Goal: Navigation & Orientation: Understand site structure

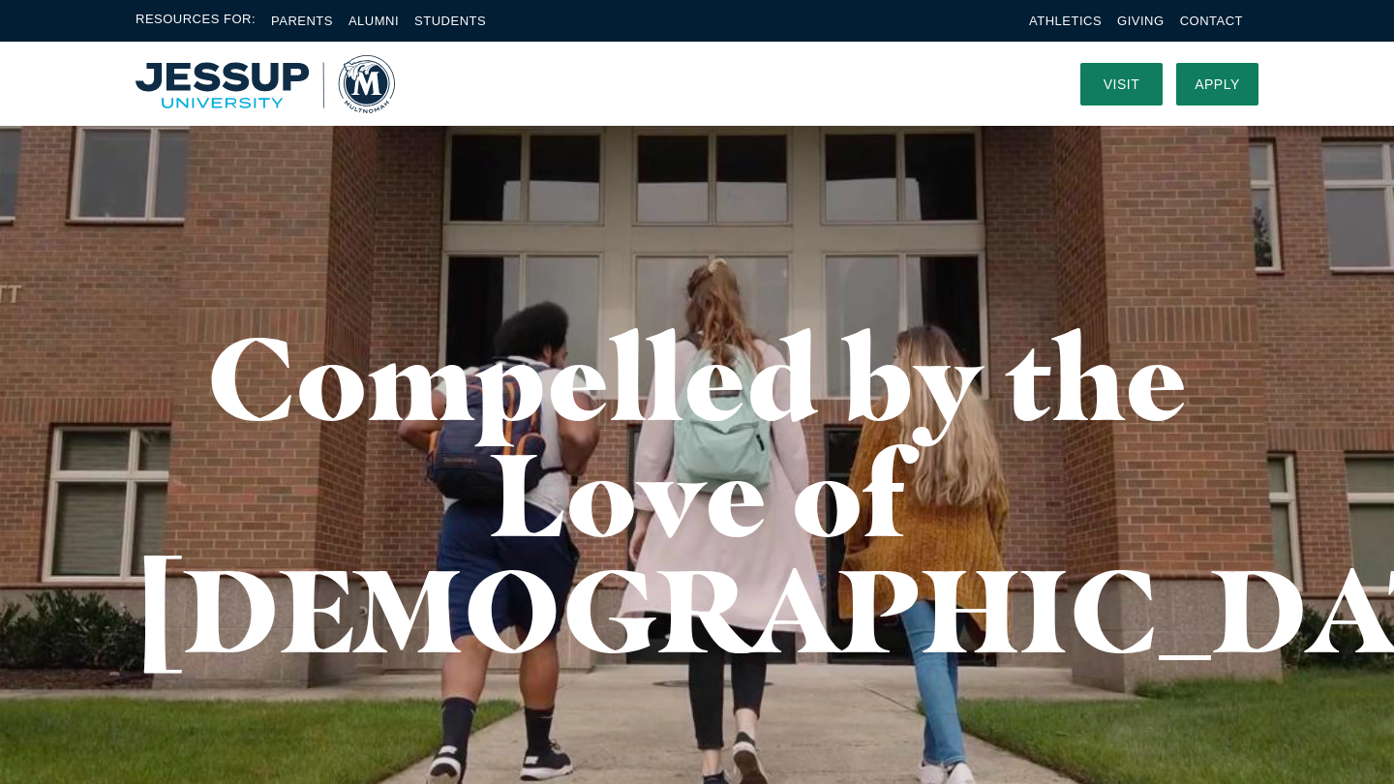
click at [322, 416] on h1 "Compelled by the Love of Christ" at bounding box center [696, 493] width 1123 height 348
click at [1129, 83] on link "Visit" at bounding box center [1121, 84] width 82 height 43
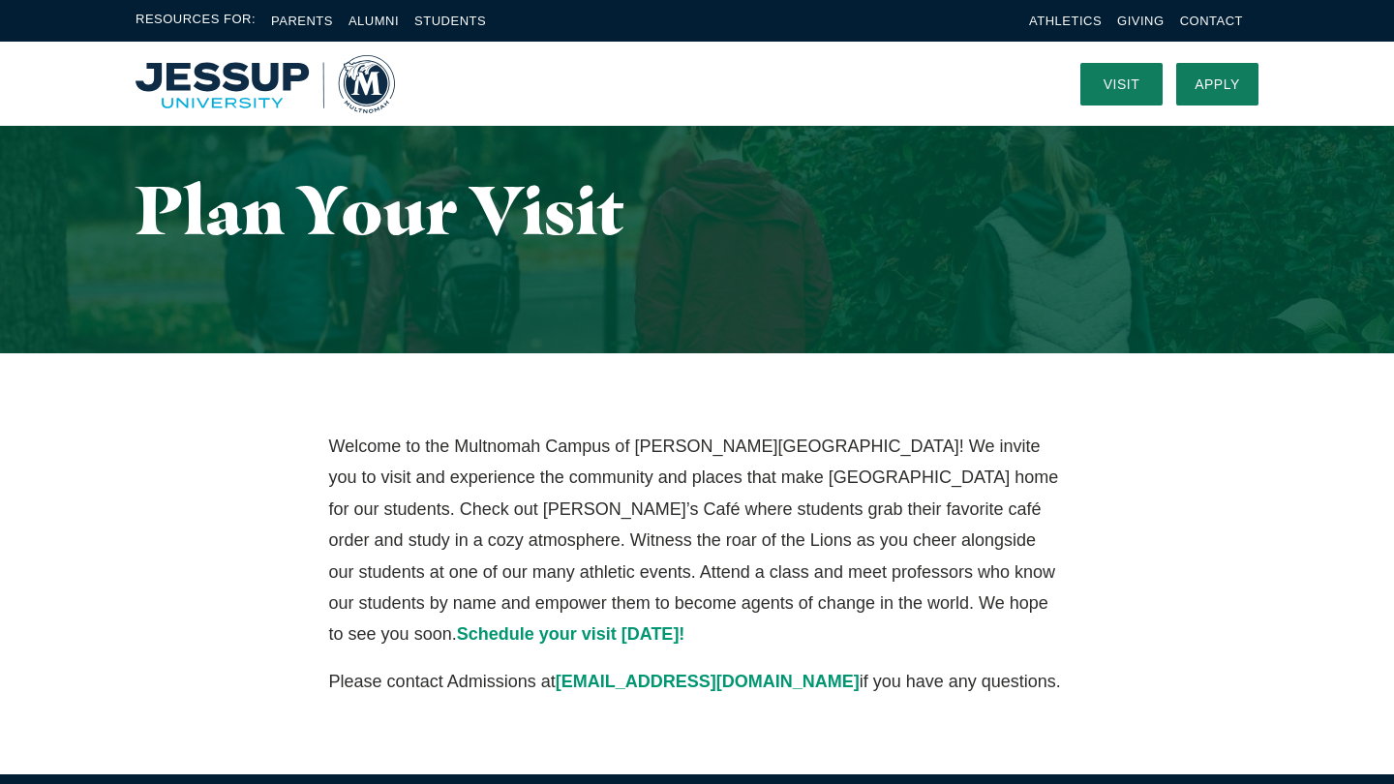
scroll to position [69, 0]
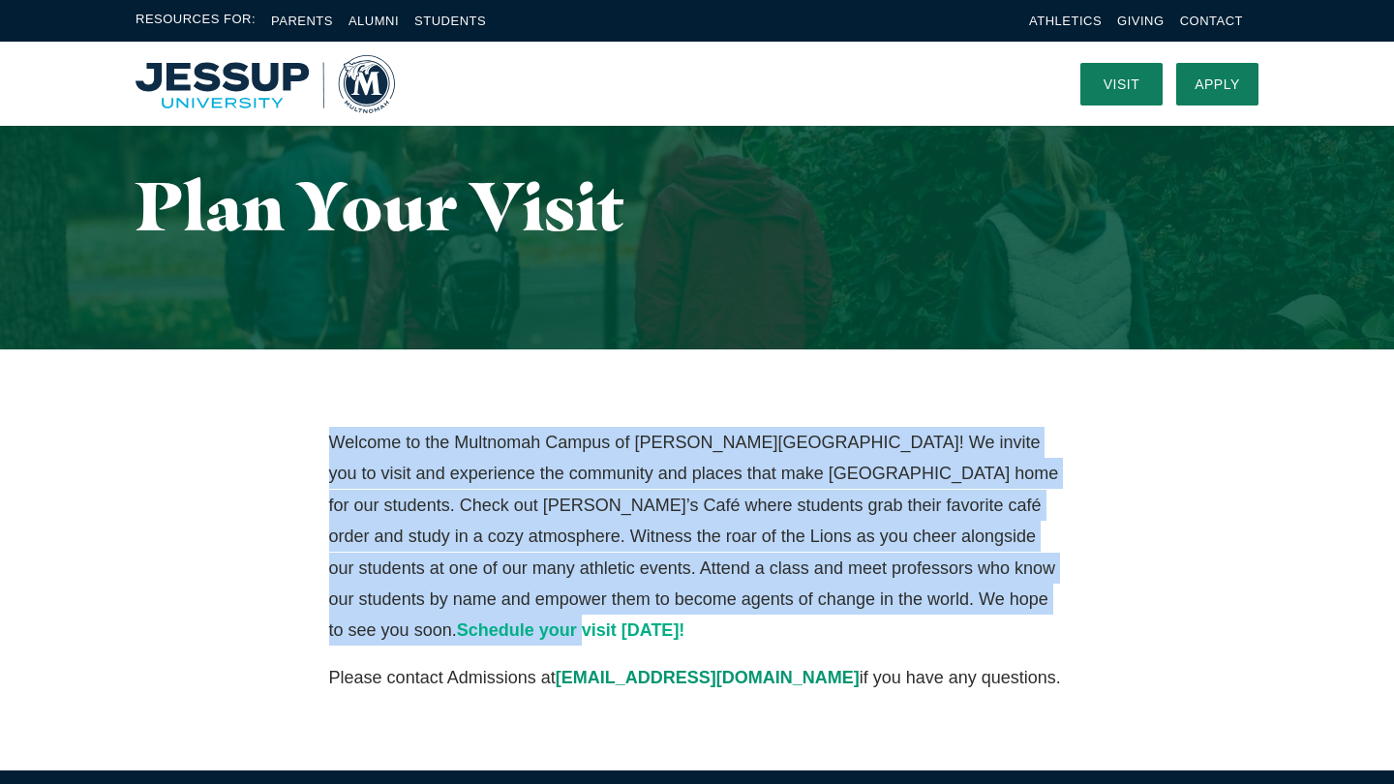
drag, startPoint x: 331, startPoint y: 437, endPoint x: 966, endPoint y: 604, distance: 656.6
click at [966, 604] on p "Welcome to the Multnomah Campus of Jessup University! We invite you to visit an…" at bounding box center [697, 537] width 737 height 220
click at [451, 369] on div "Welcome to the Multnomah Campus of Jessup University! We invite you to visit an…" at bounding box center [697, 559] width 1394 height 421
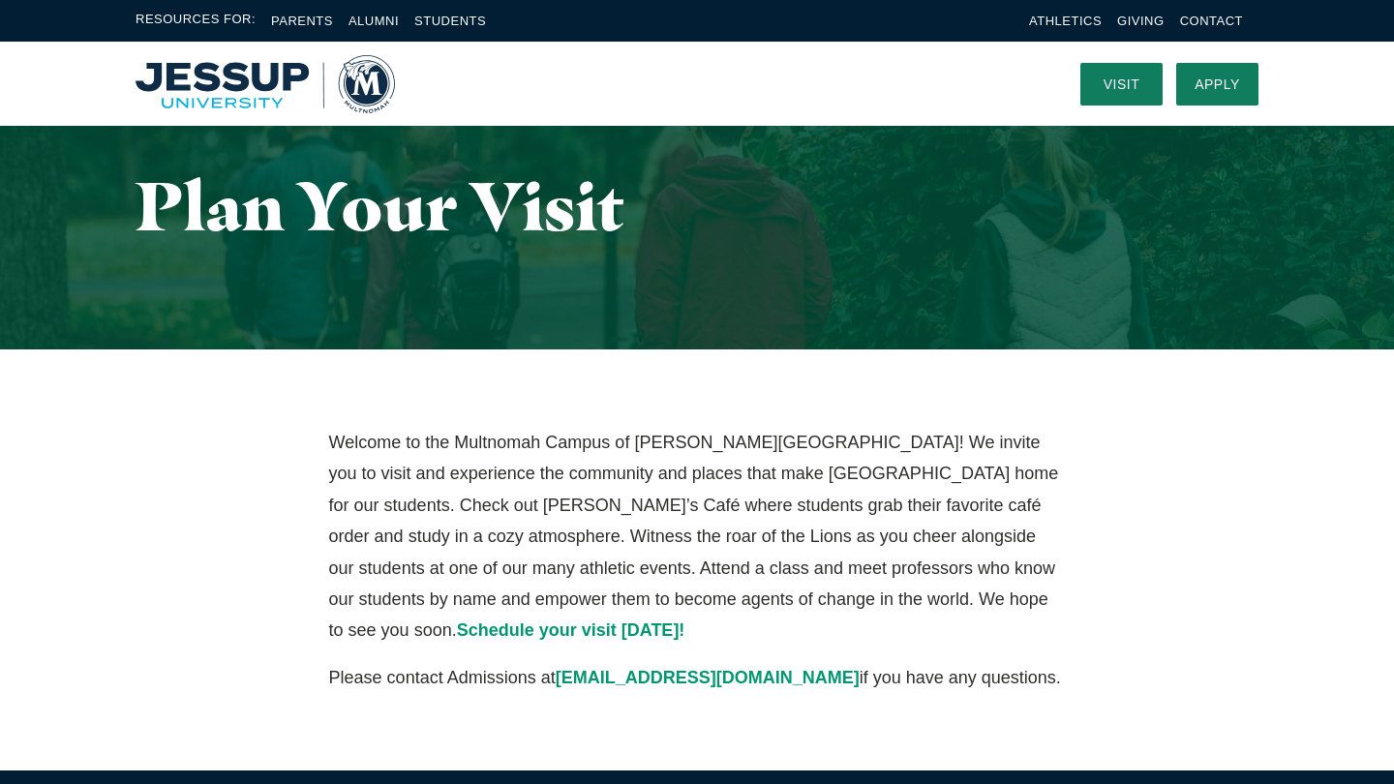
click at [229, 70] on img "Home" at bounding box center [264, 84] width 259 height 58
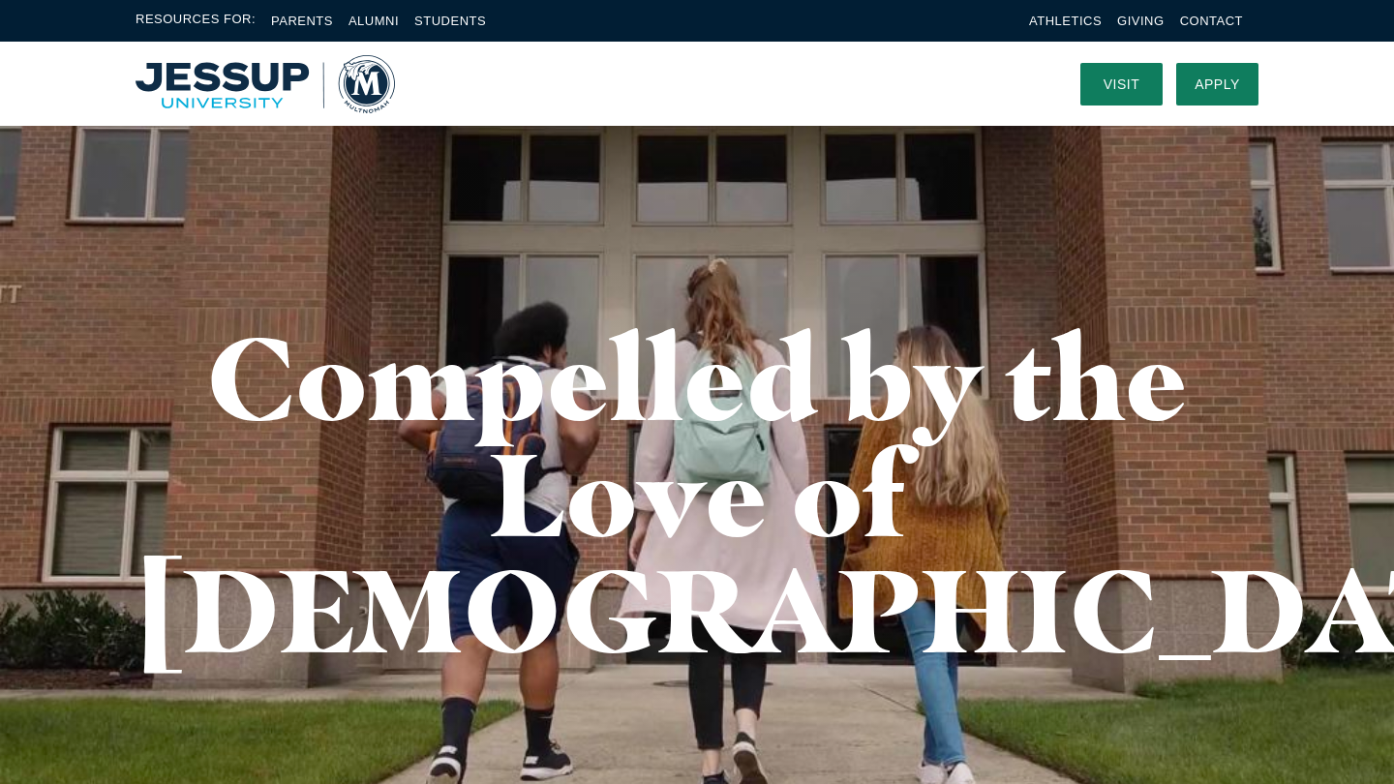
click at [376, 81] on img "Home" at bounding box center [264, 84] width 259 height 58
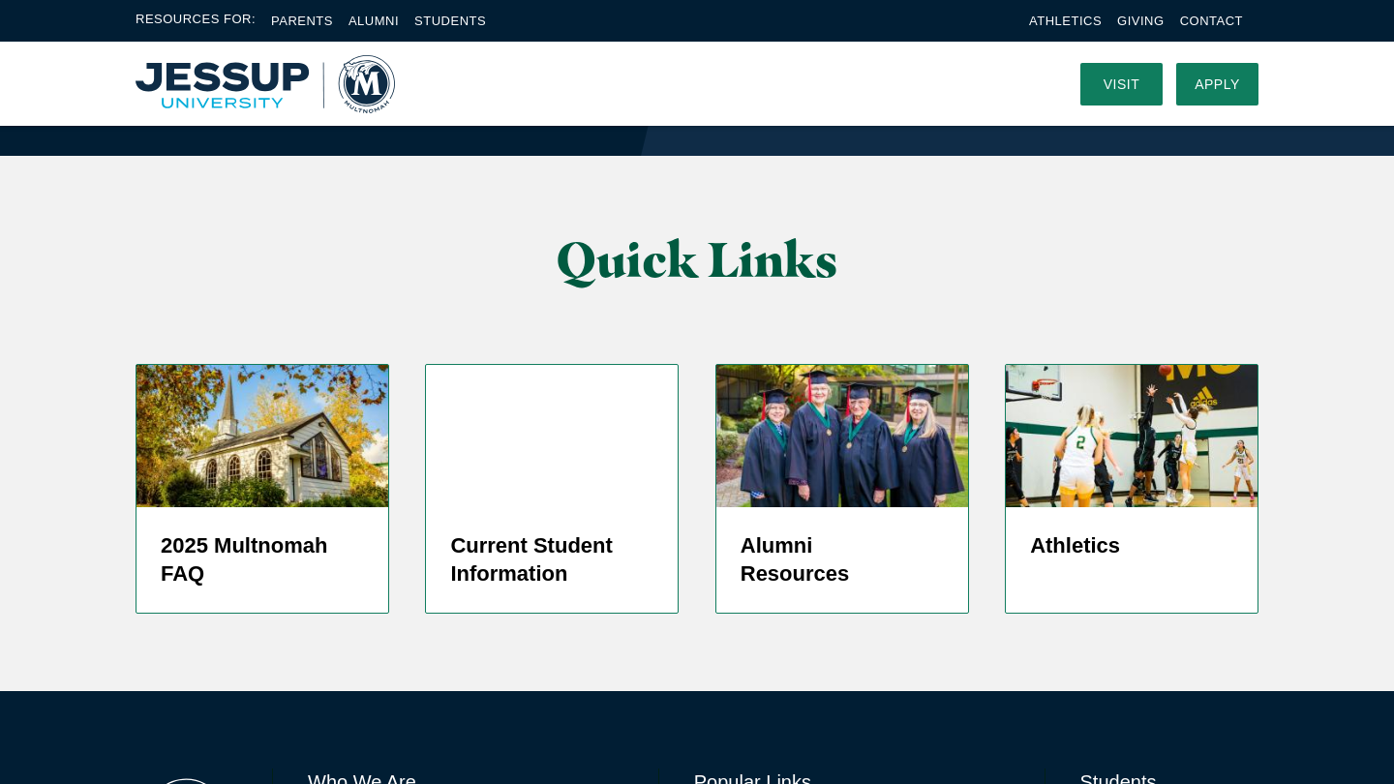
scroll to position [4669, 0]
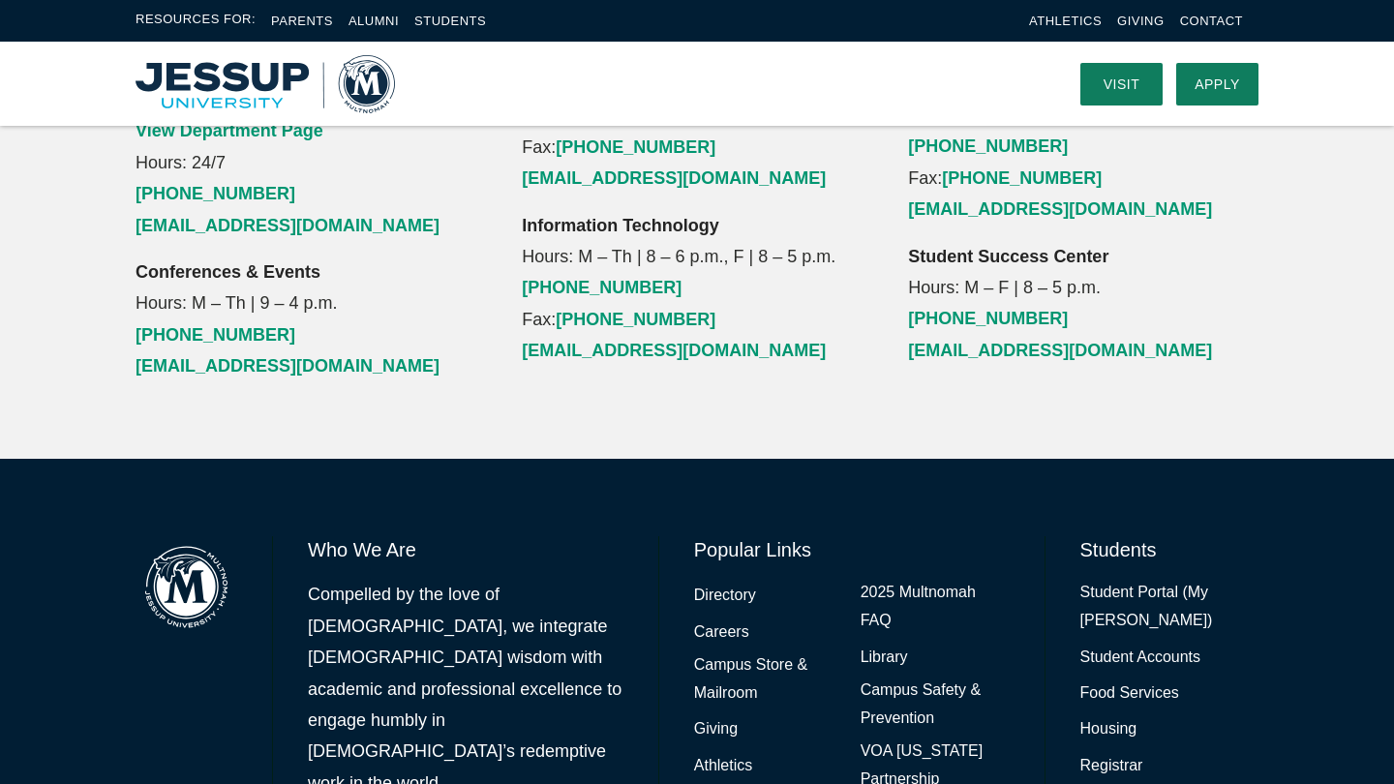
scroll to position [2388, 0]
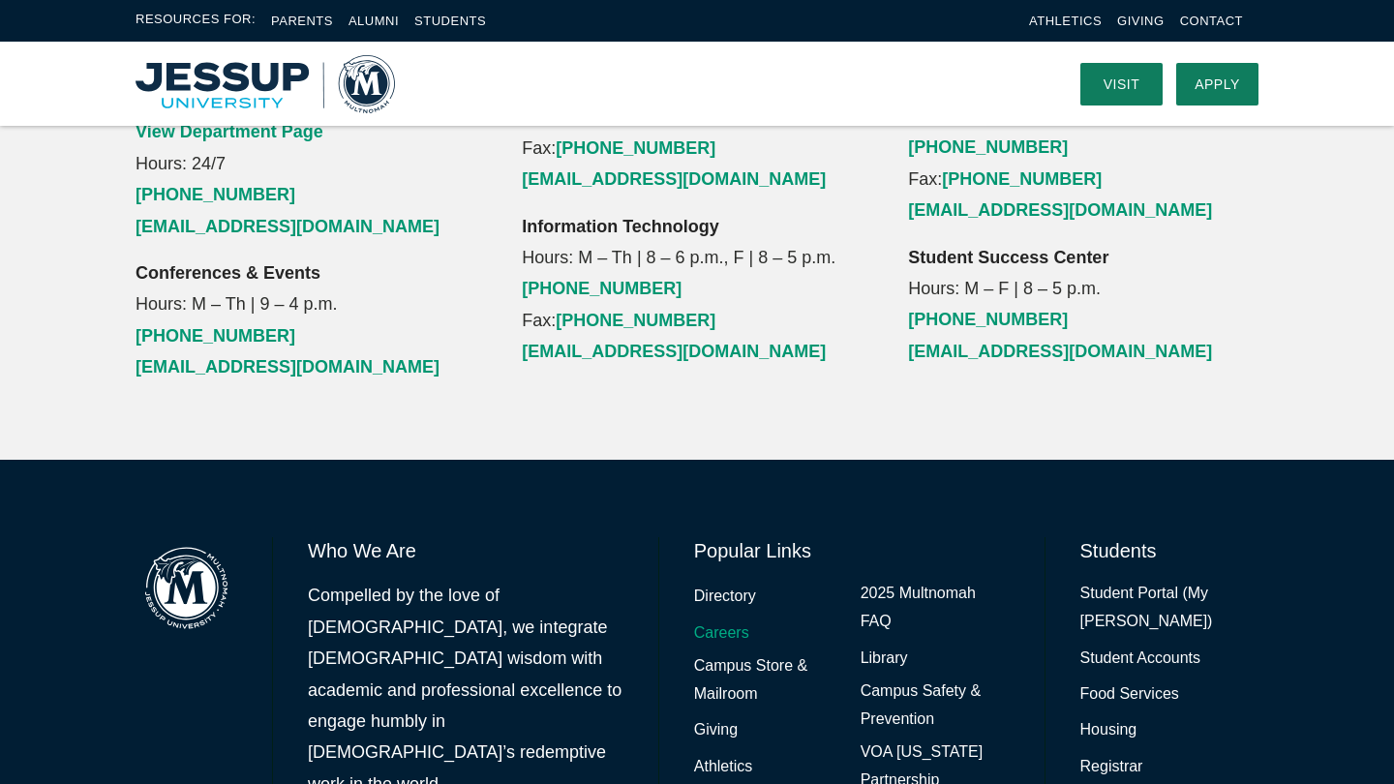
click at [736, 619] on link "Careers" at bounding box center [721, 633] width 55 height 28
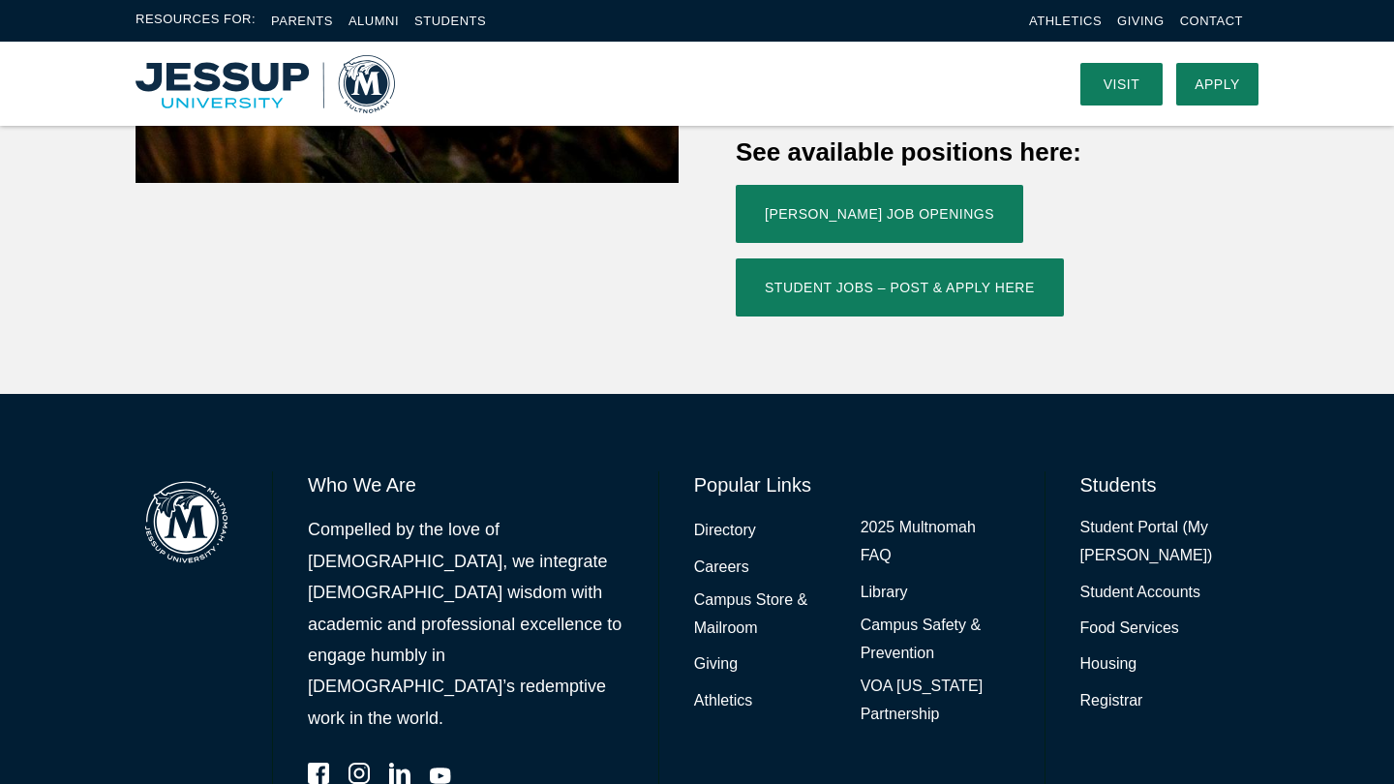
scroll to position [840, 0]
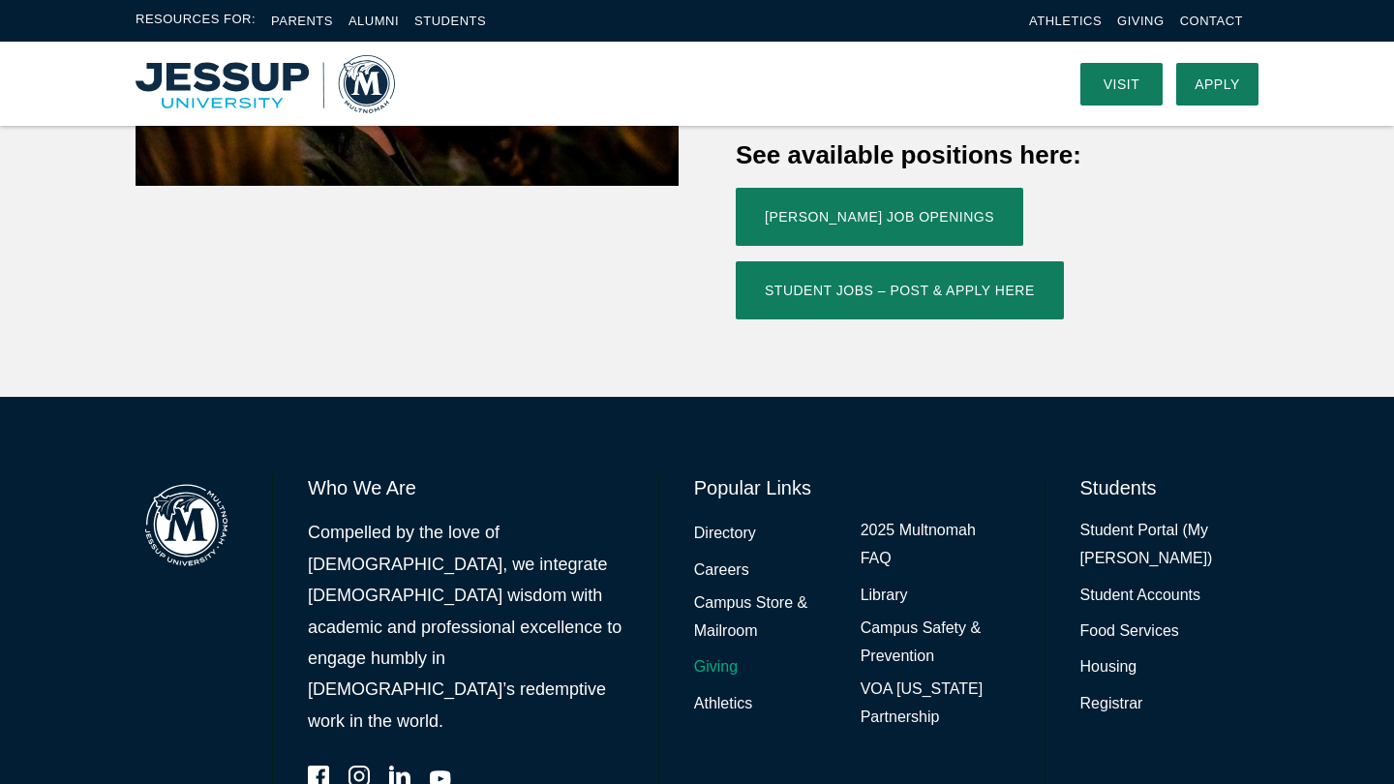
click at [731, 653] on link "Giving" at bounding box center [716, 667] width 44 height 28
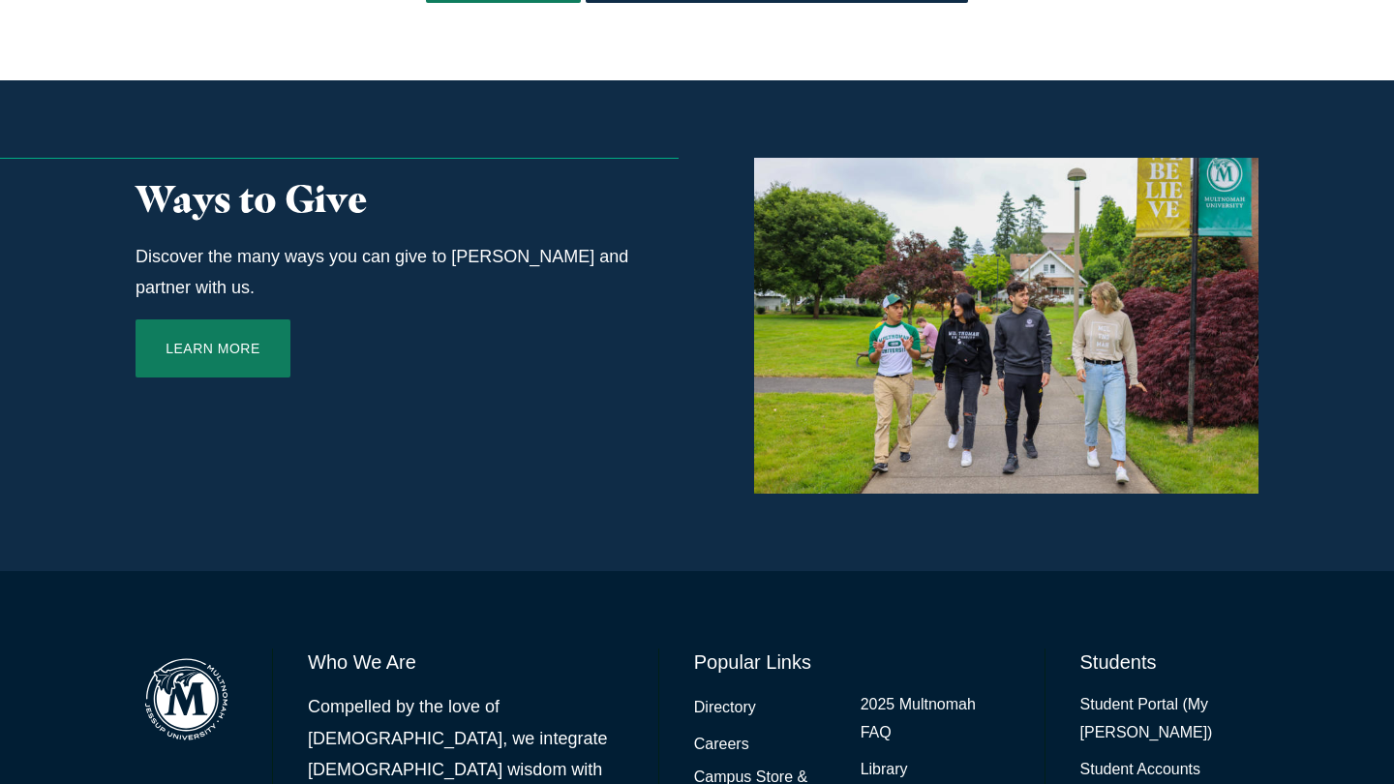
scroll to position [949, 0]
